Goal: Information Seeking & Learning: Learn about a topic

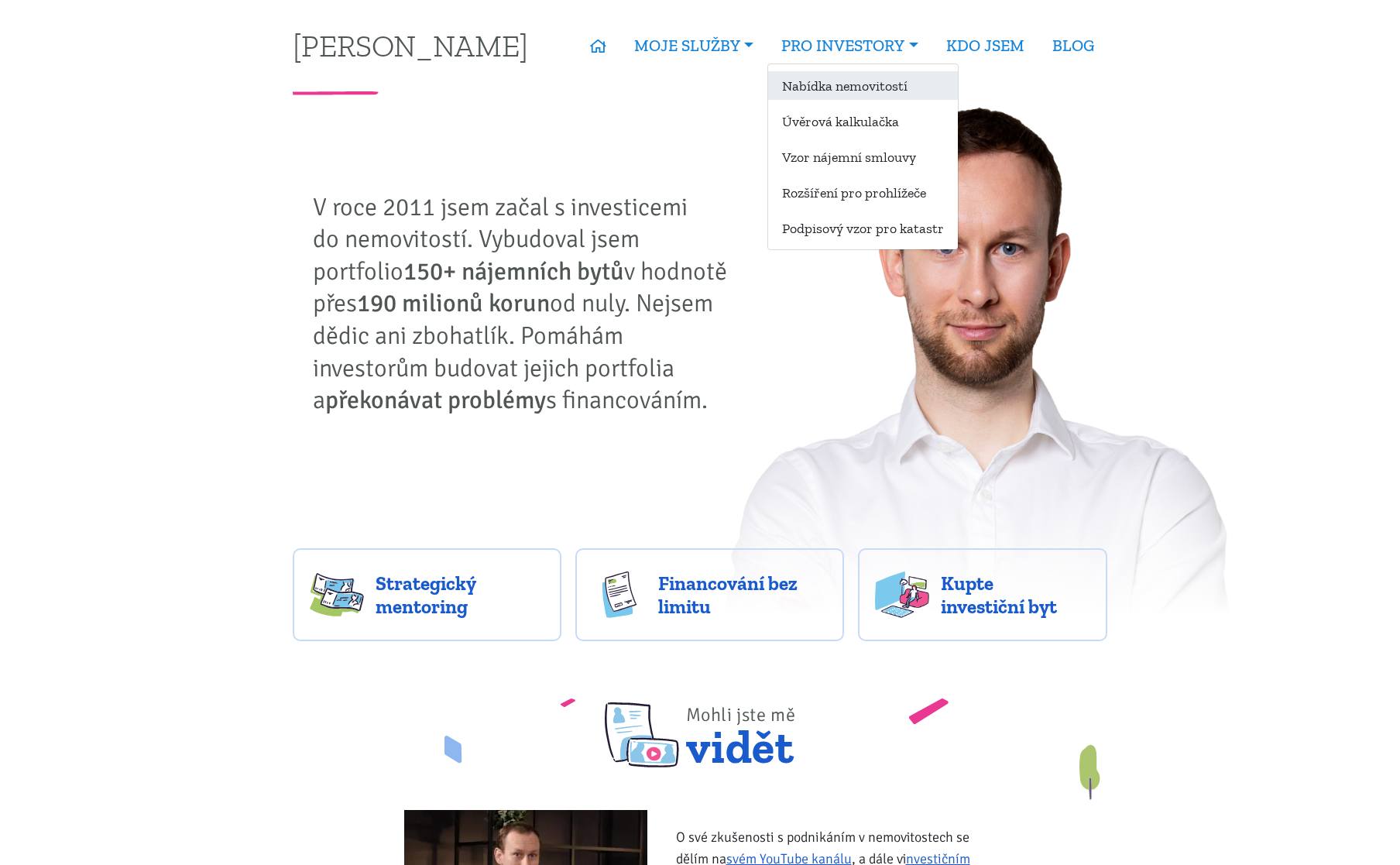
click at [843, 83] on link "Nabídka nemovitostí" at bounding box center [863, 85] width 190 height 29
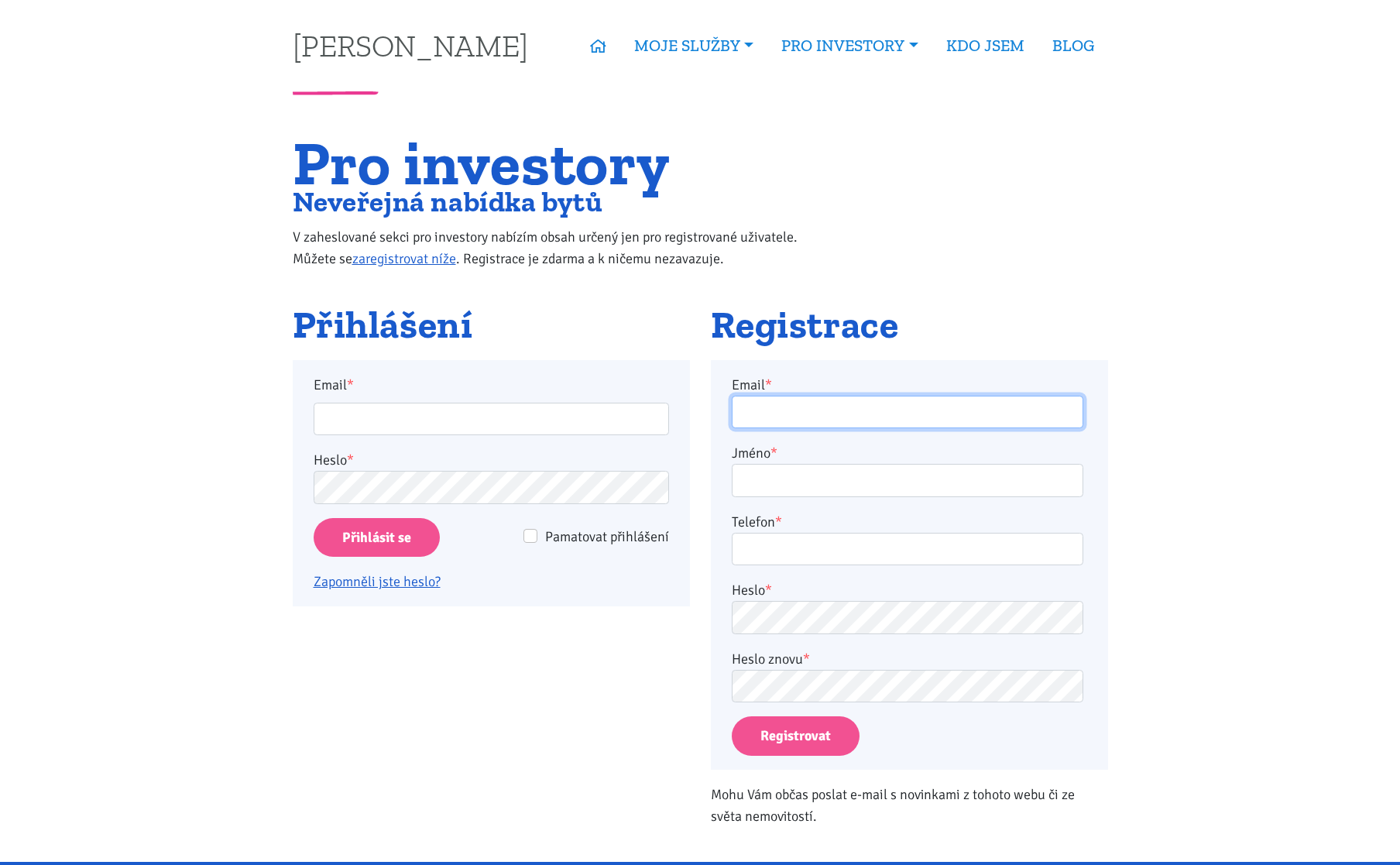
type input "plojharproperty@gmail.com"
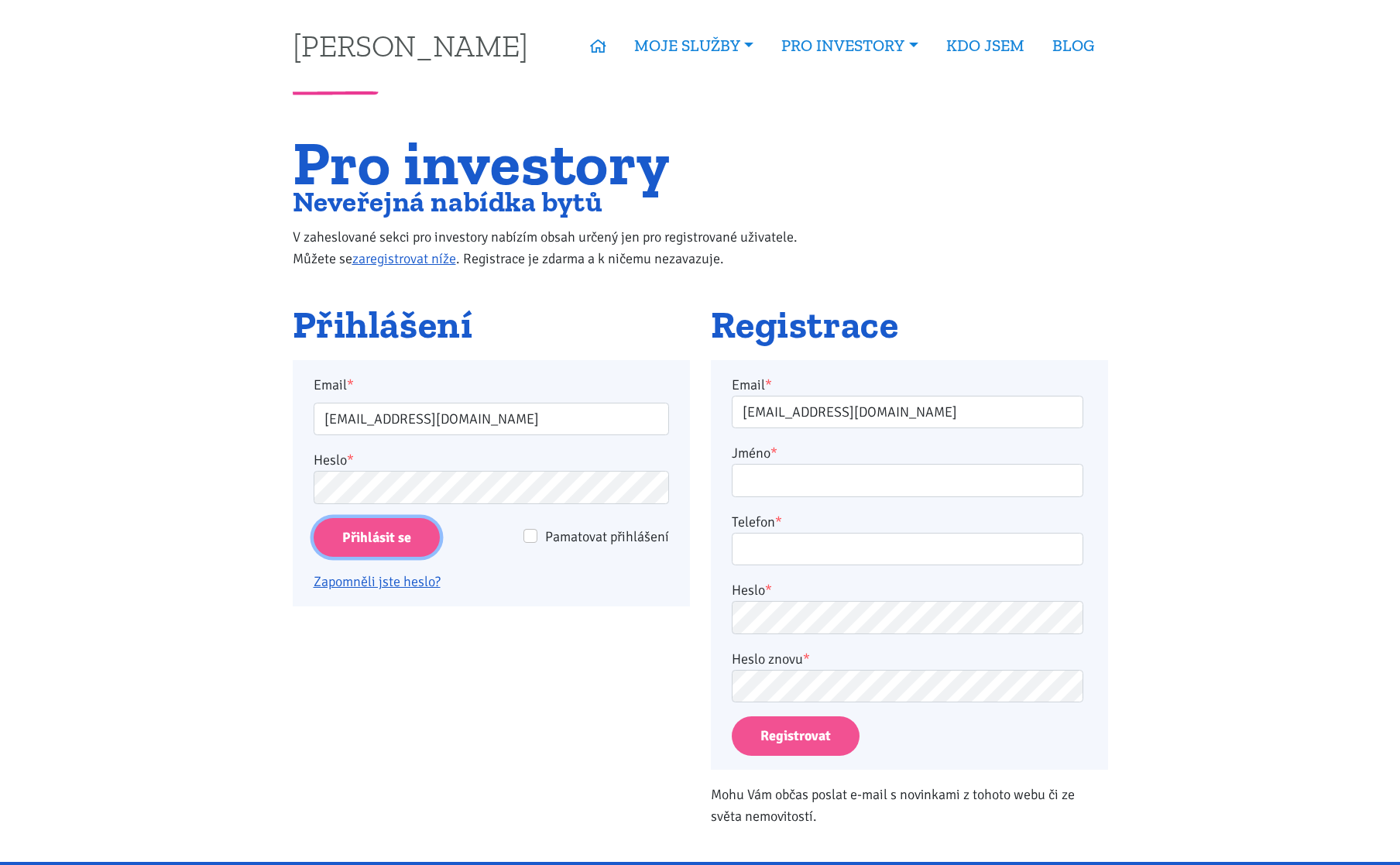
click at [419, 545] on input "Přihlásit se" at bounding box center [376, 538] width 126 height 39
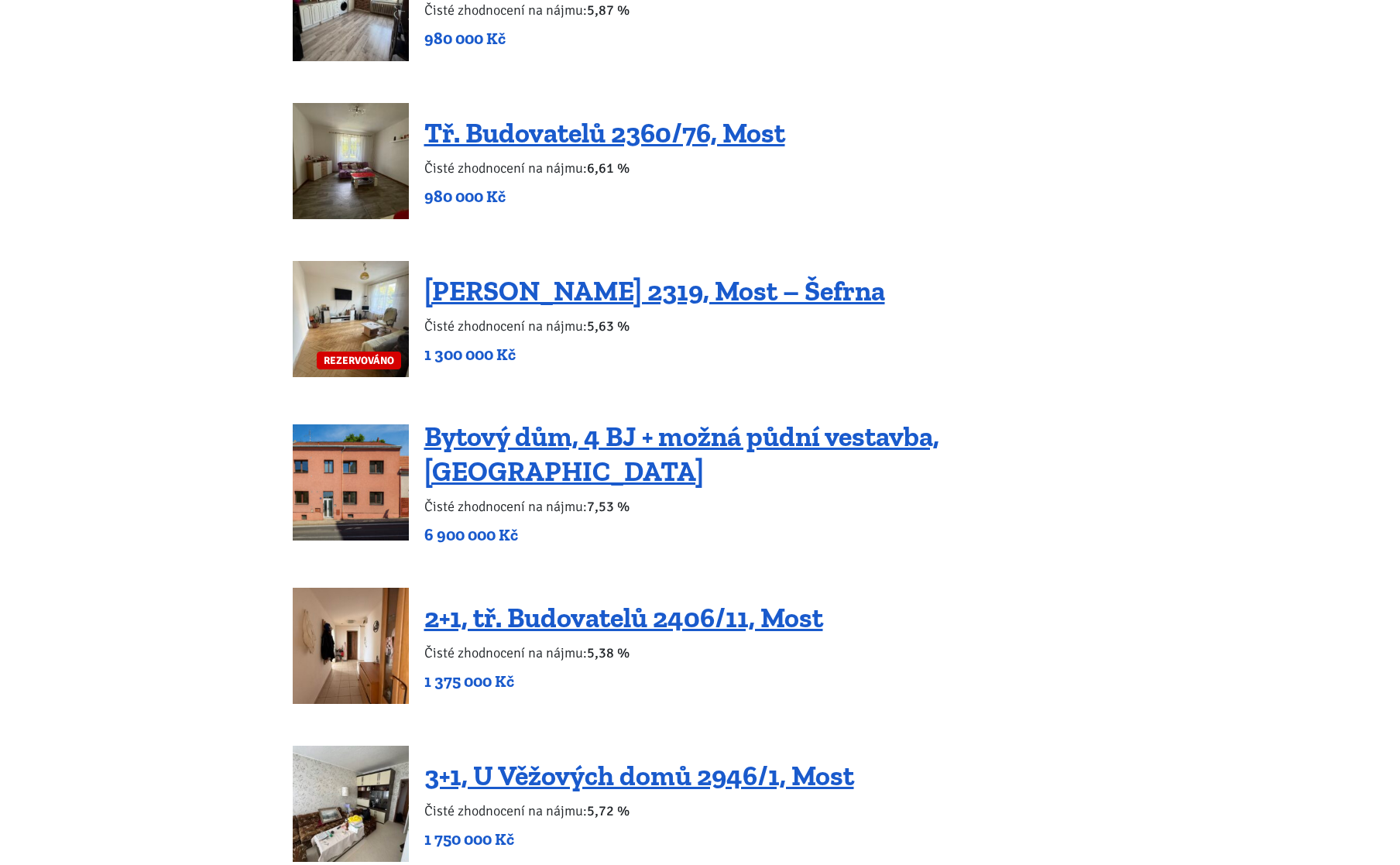
scroll to position [1945, 0]
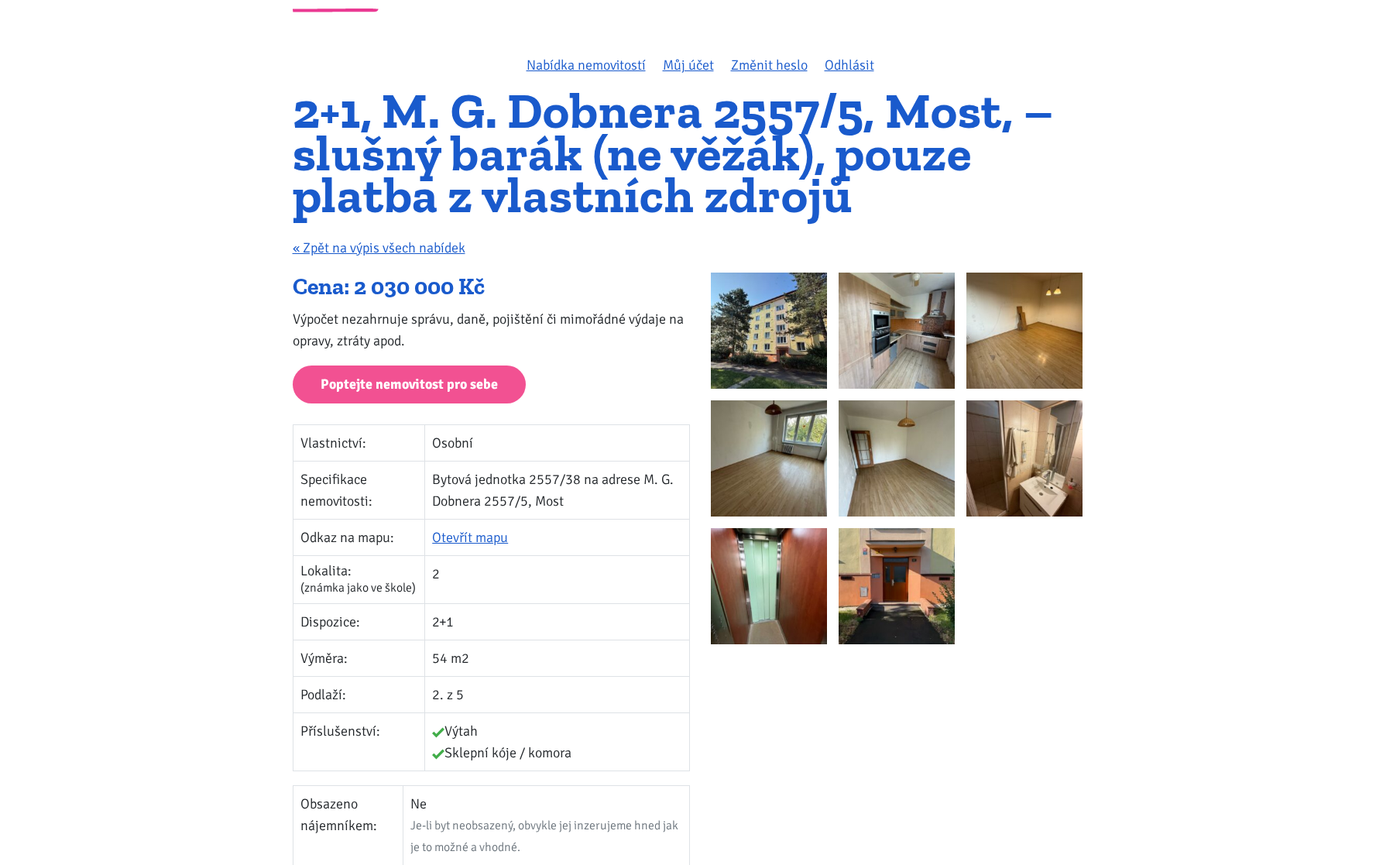
scroll to position [128, 0]
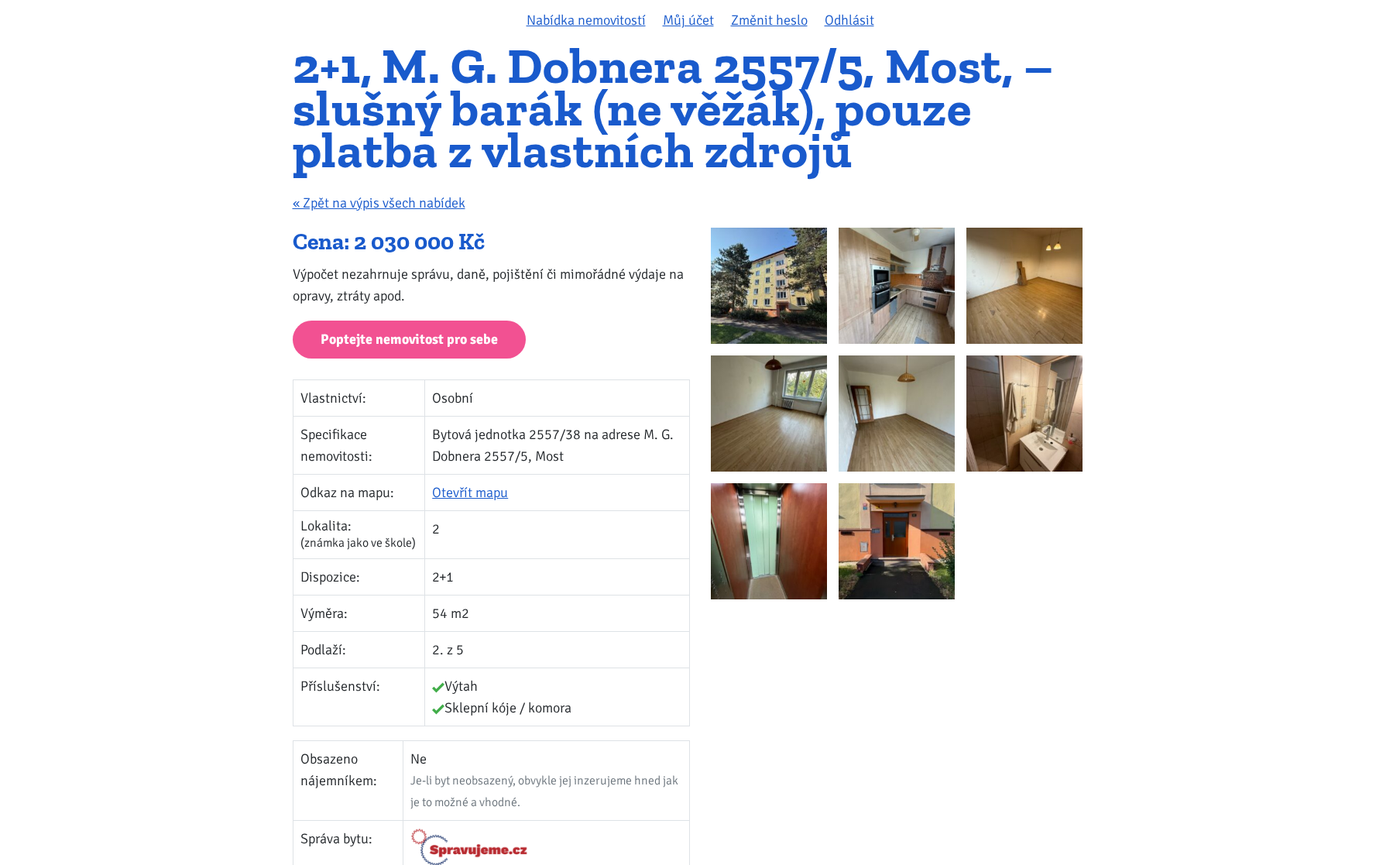
click at [1016, 447] on img at bounding box center [1025, 414] width 116 height 116
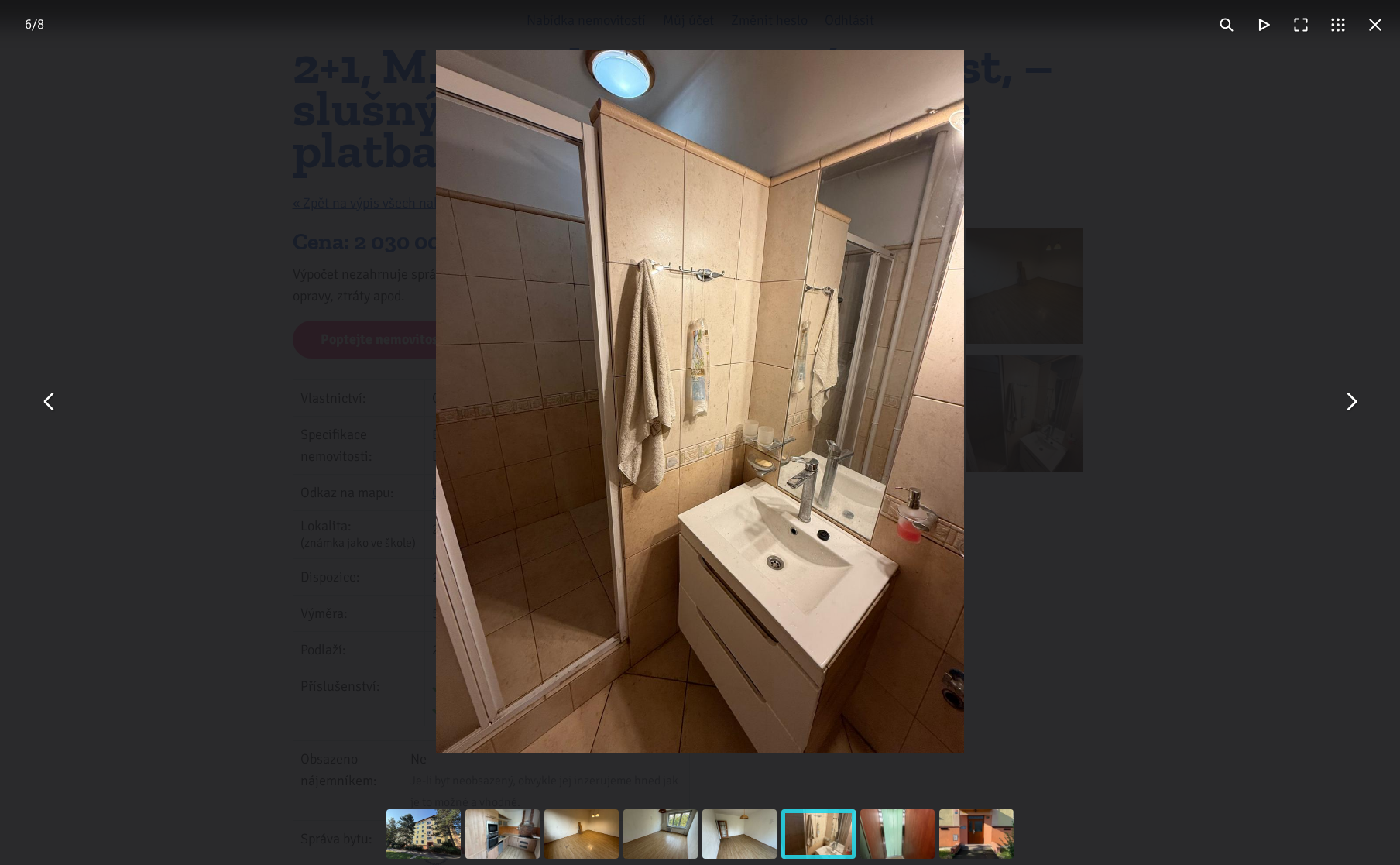
click at [1249, 403] on div "You can close this modal content with the ESC key" at bounding box center [700, 402] width 1400 height 803
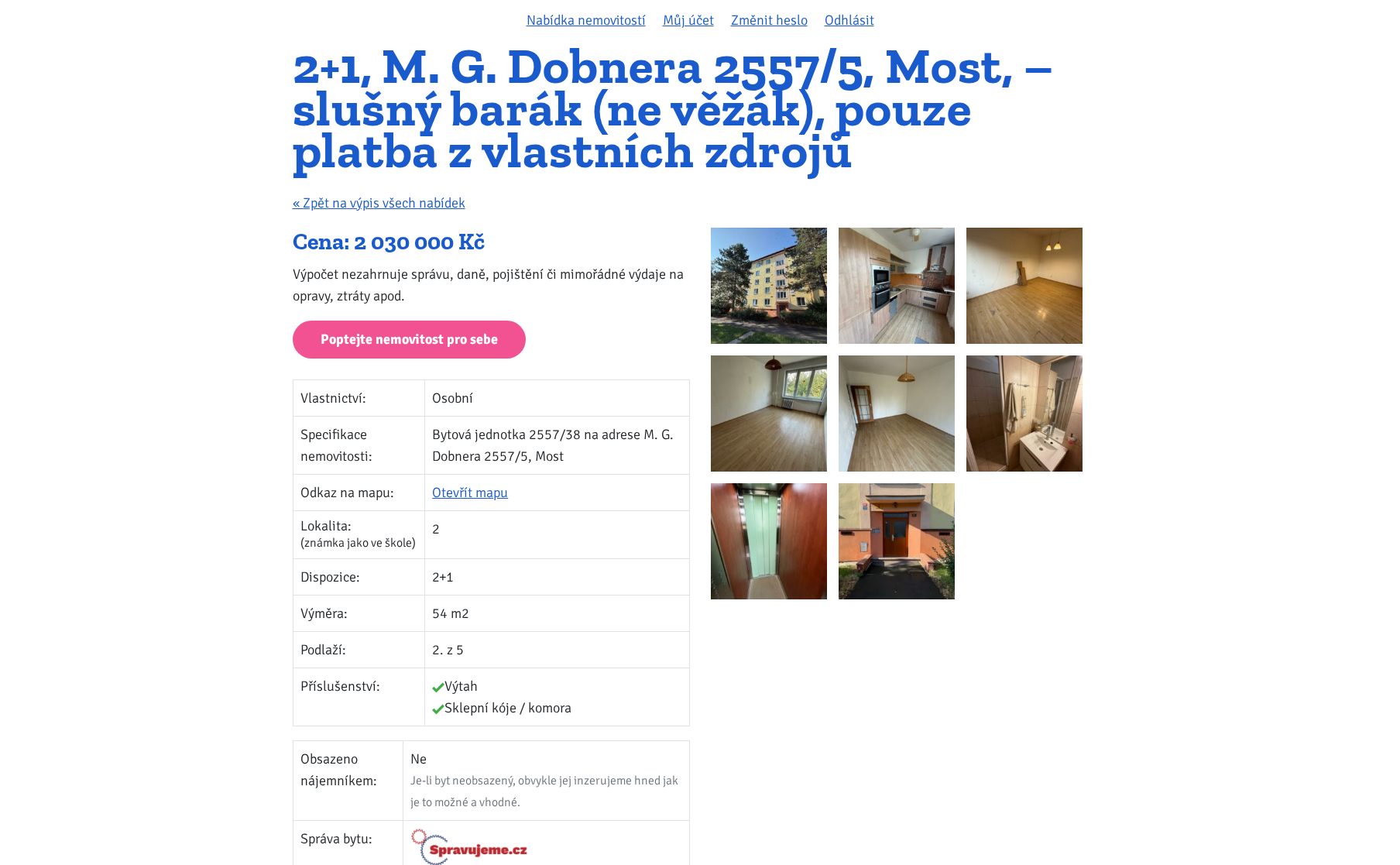
click at [949, 308] on img at bounding box center [897, 286] width 116 height 116
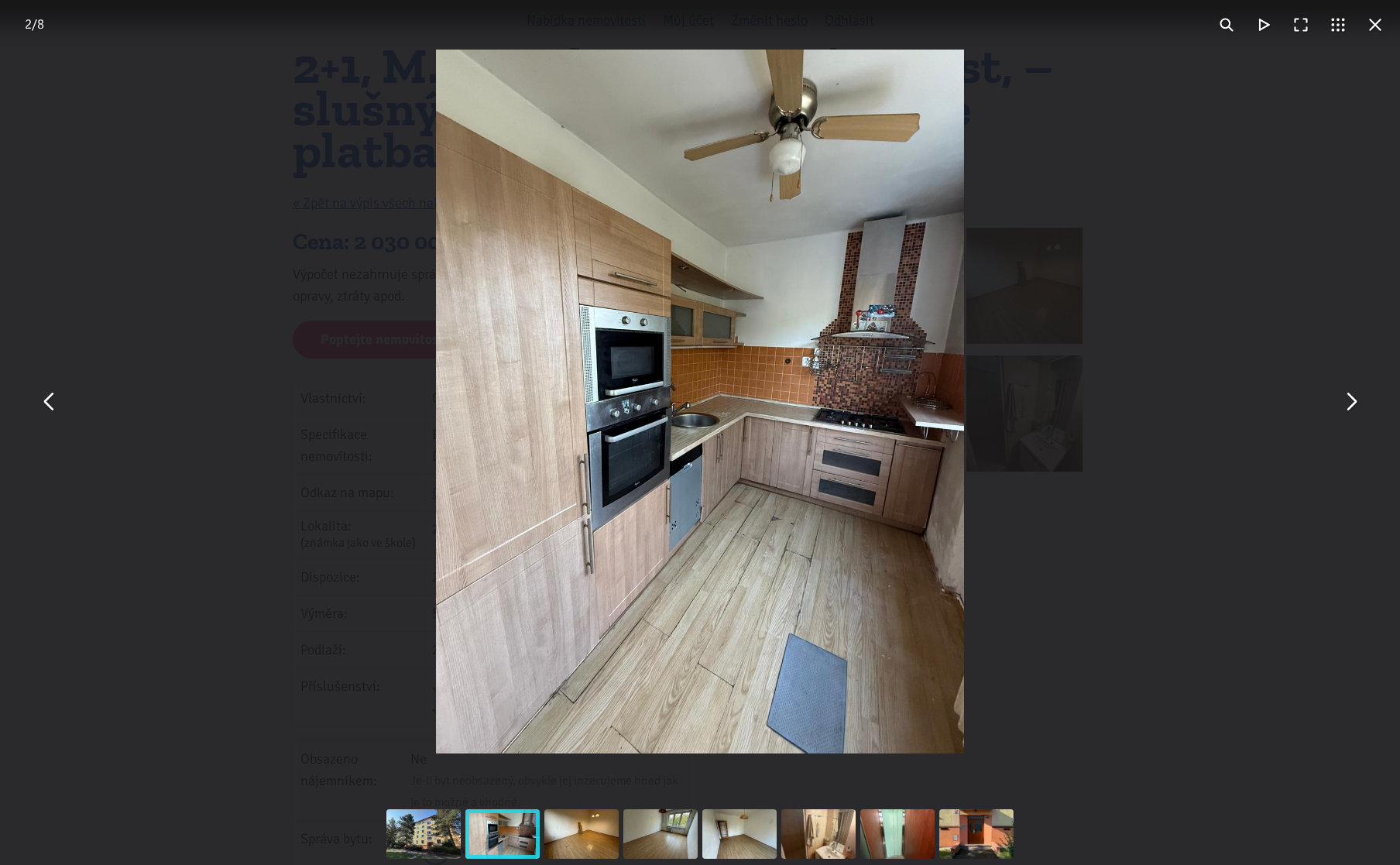
click at [1277, 321] on div "You can close this modal content with the ESC key" at bounding box center [700, 402] width 1400 height 803
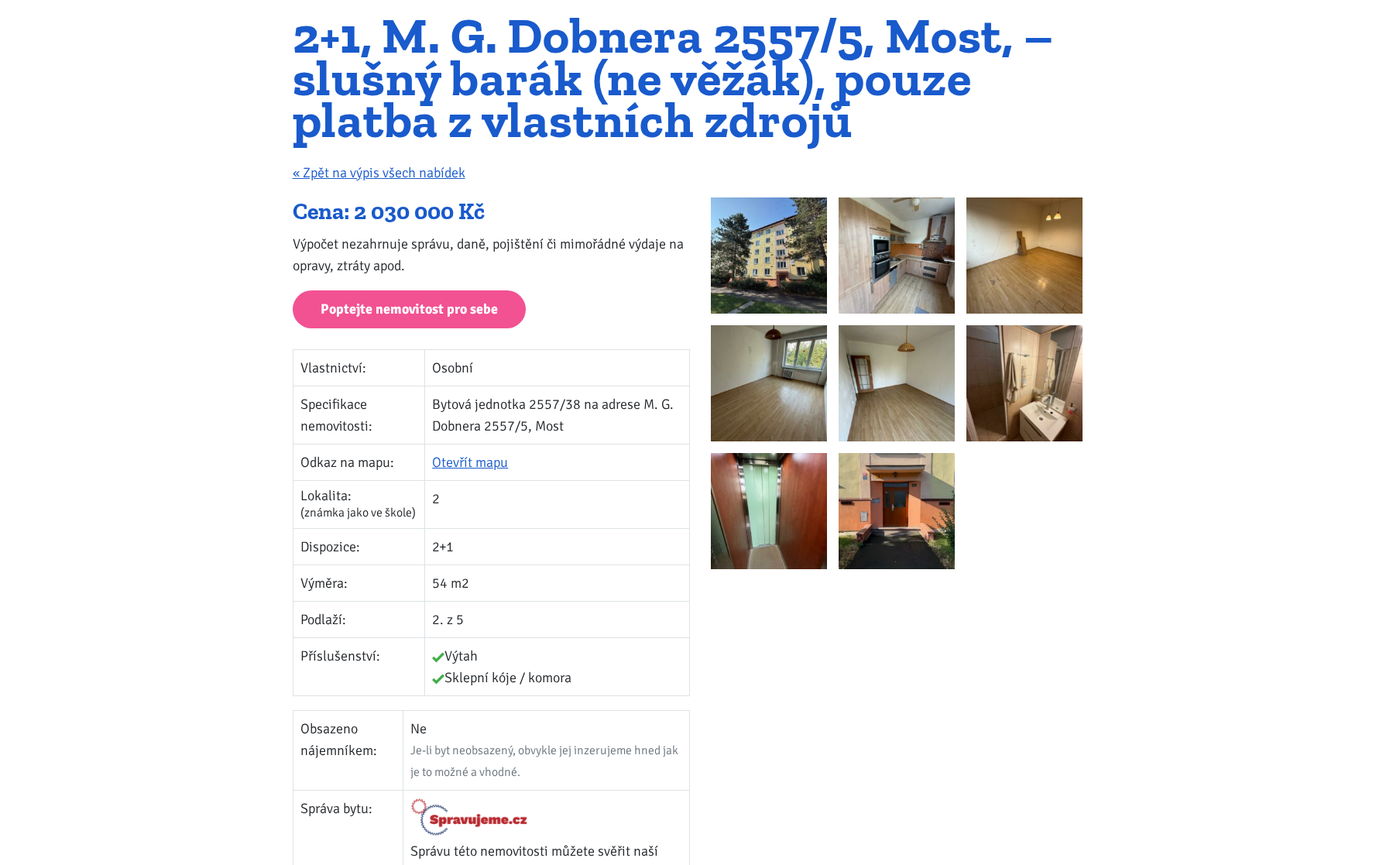
scroll to position [135, 0]
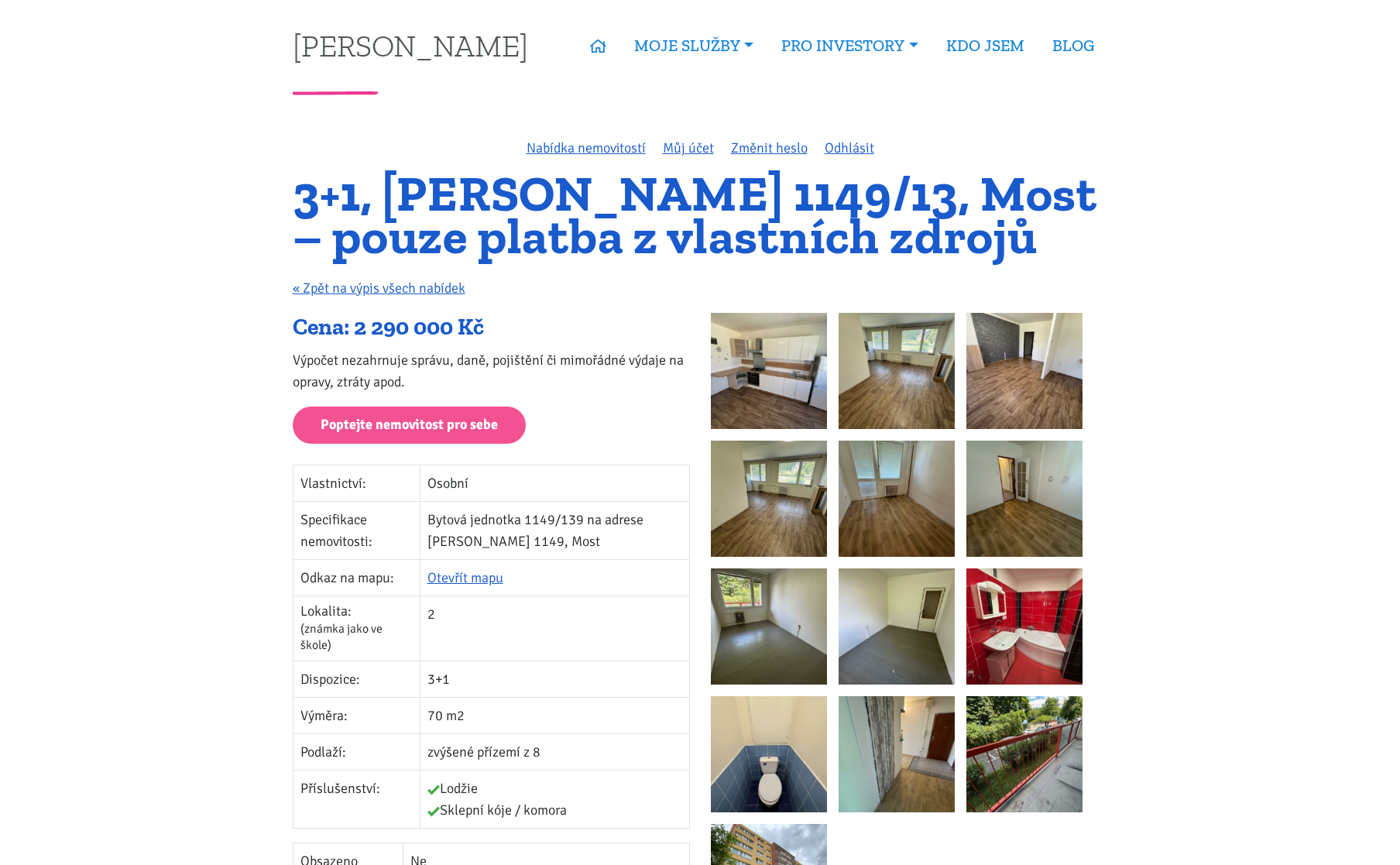
click at [756, 369] on img at bounding box center [769, 371] width 116 height 116
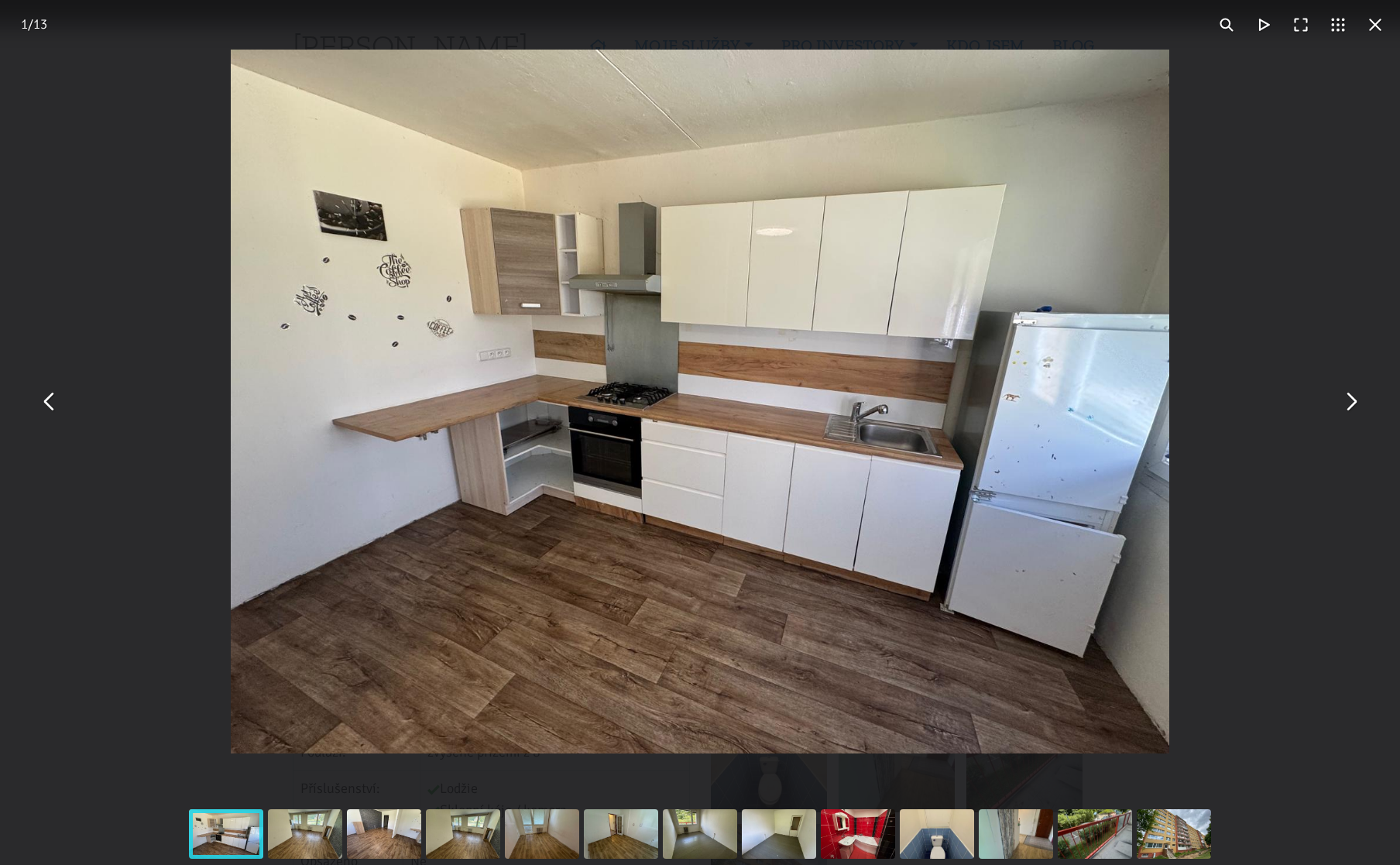
click at [1270, 242] on div "You can close this modal content with the ESC key" at bounding box center [700, 402] width 1400 height 803
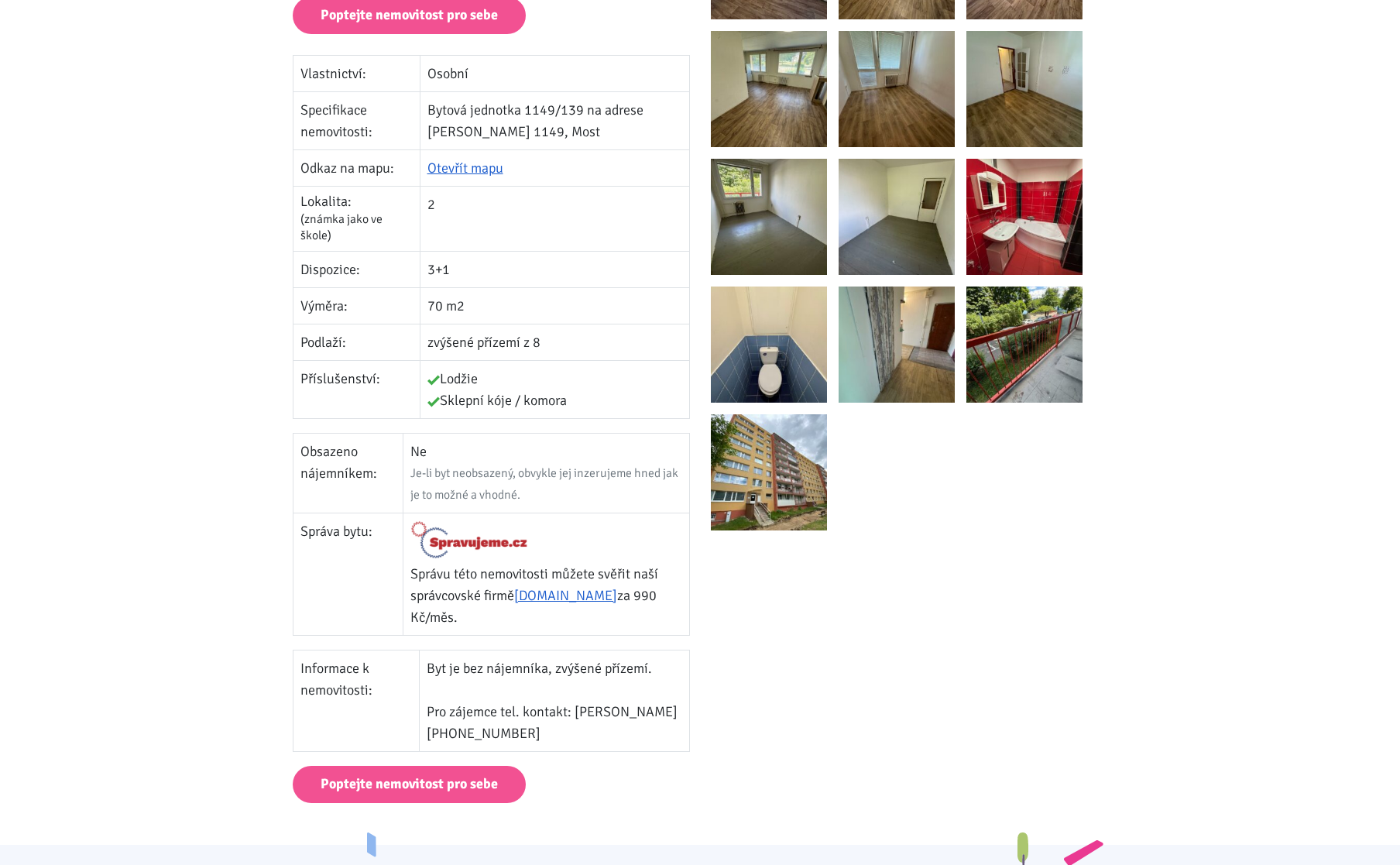
scroll to position [700, 0]
